Goal: Book appointment/travel/reservation

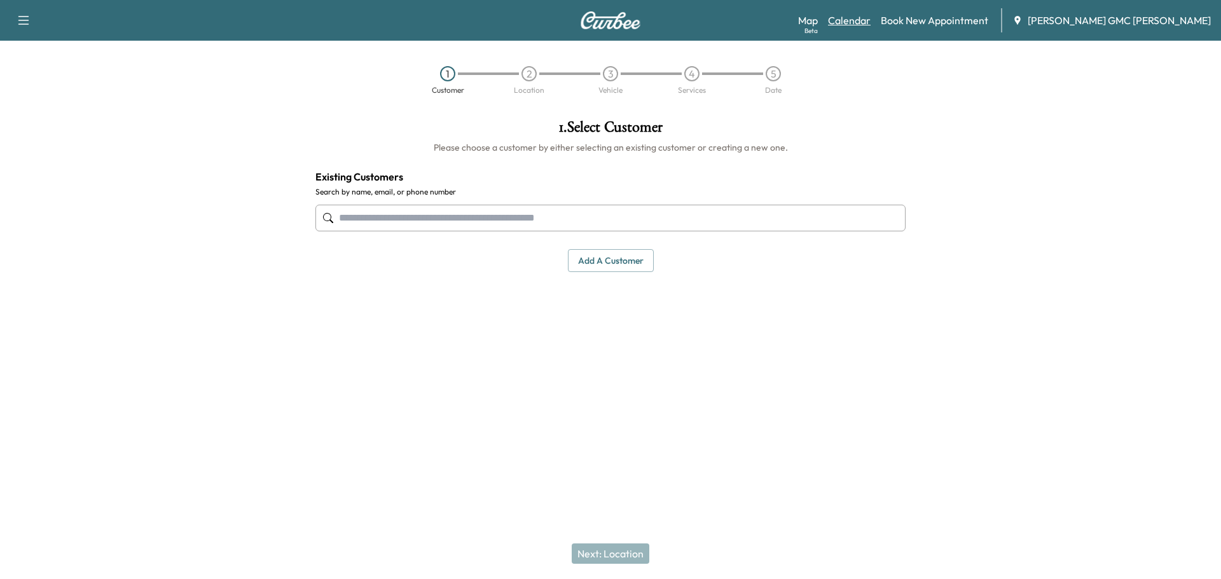
click at [871, 18] on link "Calendar" at bounding box center [849, 20] width 43 height 15
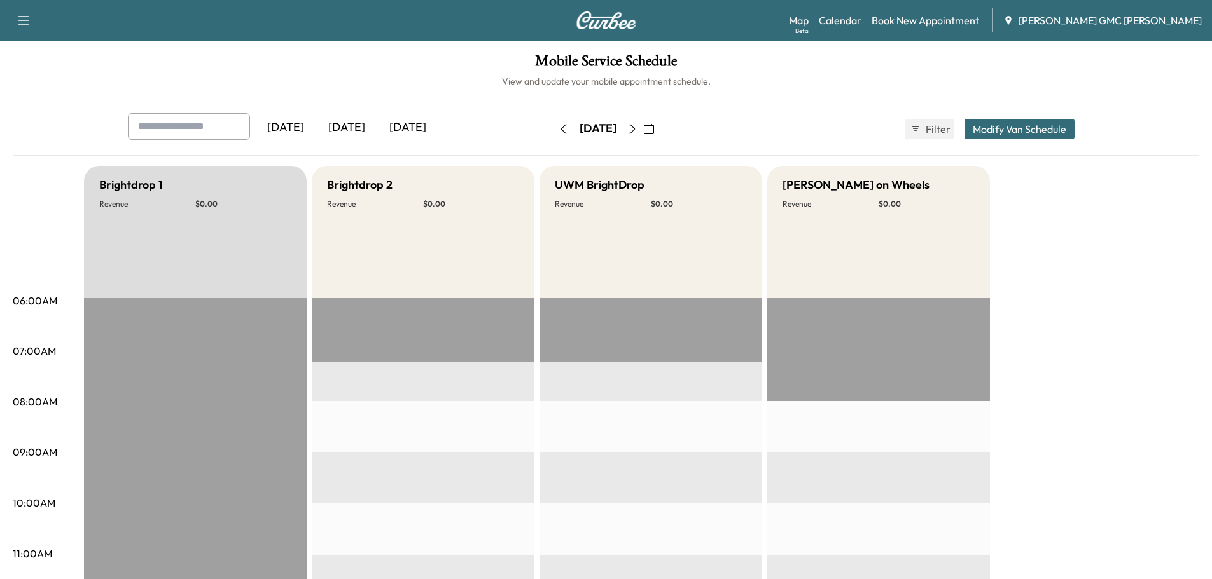
click at [637, 131] on icon "button" at bounding box center [632, 129] width 10 height 10
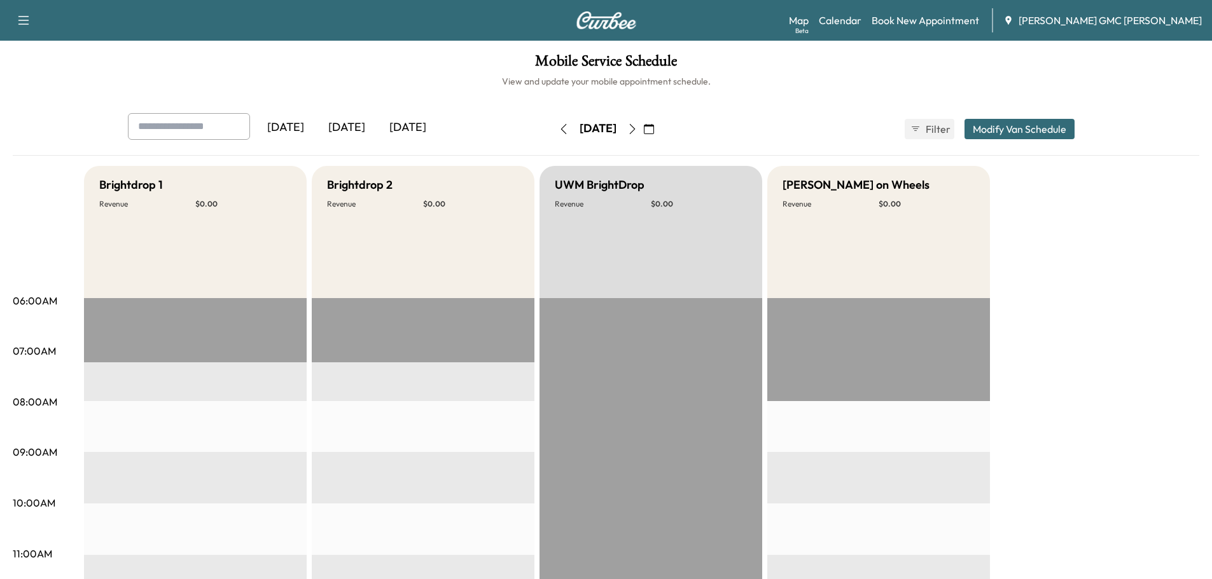
click at [637, 128] on icon "button" at bounding box center [632, 129] width 10 height 10
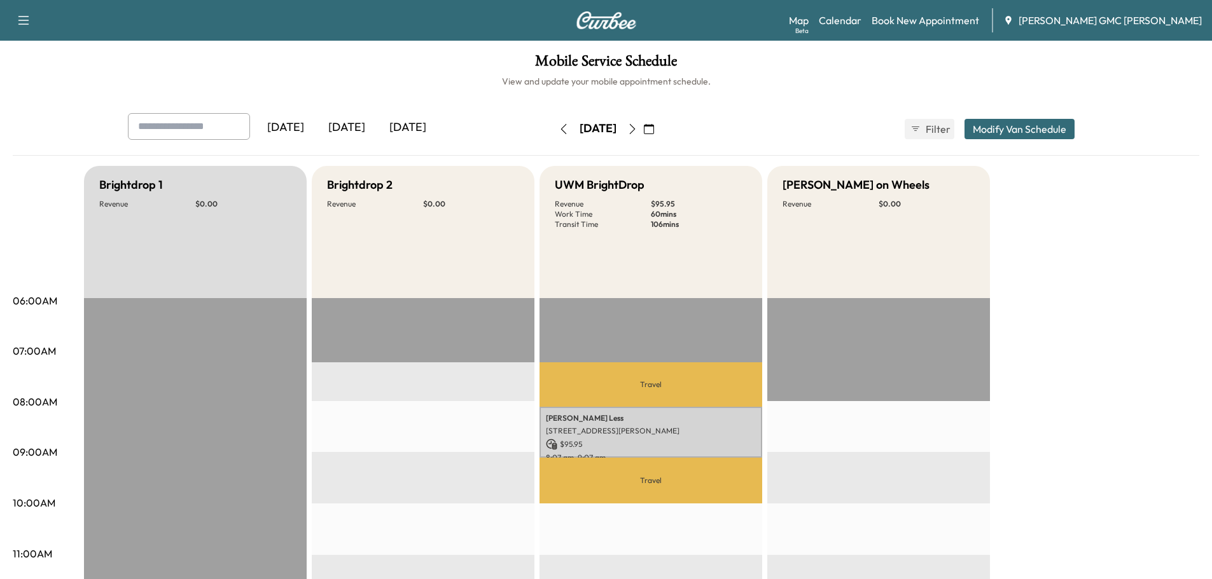
click at [637, 134] on icon "button" at bounding box center [632, 129] width 10 height 10
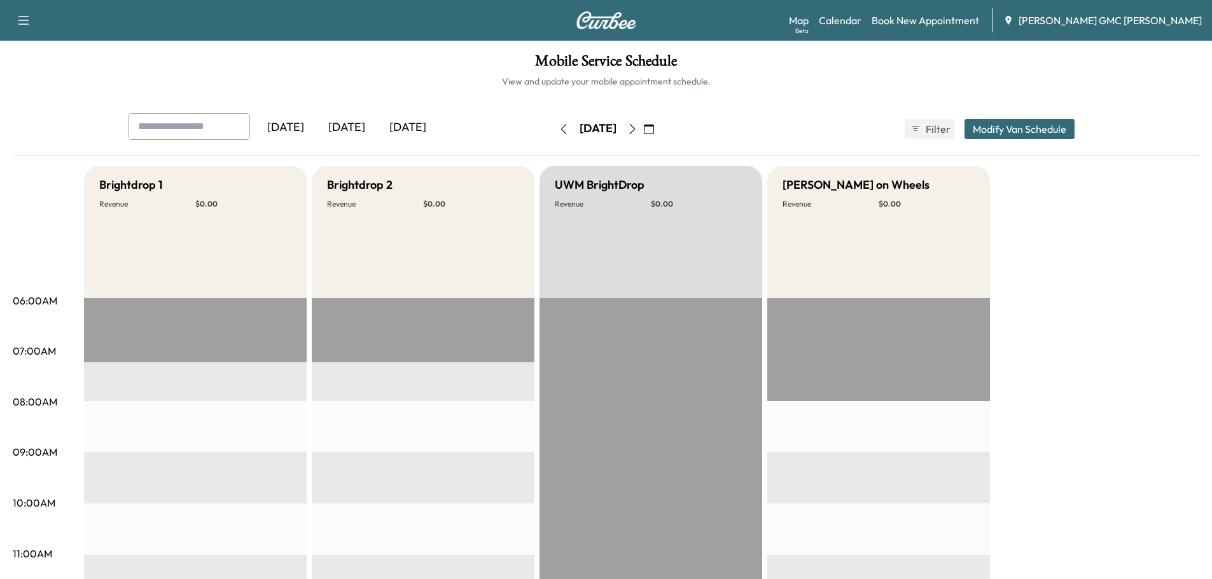
click at [637, 134] on icon "button" at bounding box center [632, 129] width 10 height 10
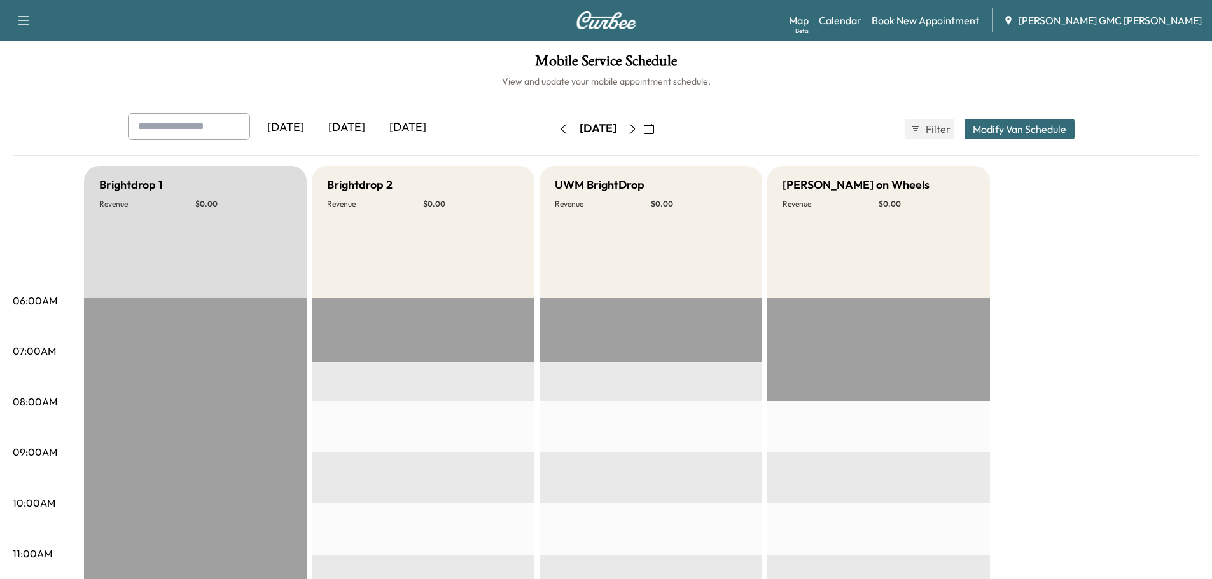
click at [643, 136] on button "button" at bounding box center [632, 129] width 22 height 20
